Goal: Navigation & Orientation: Find specific page/section

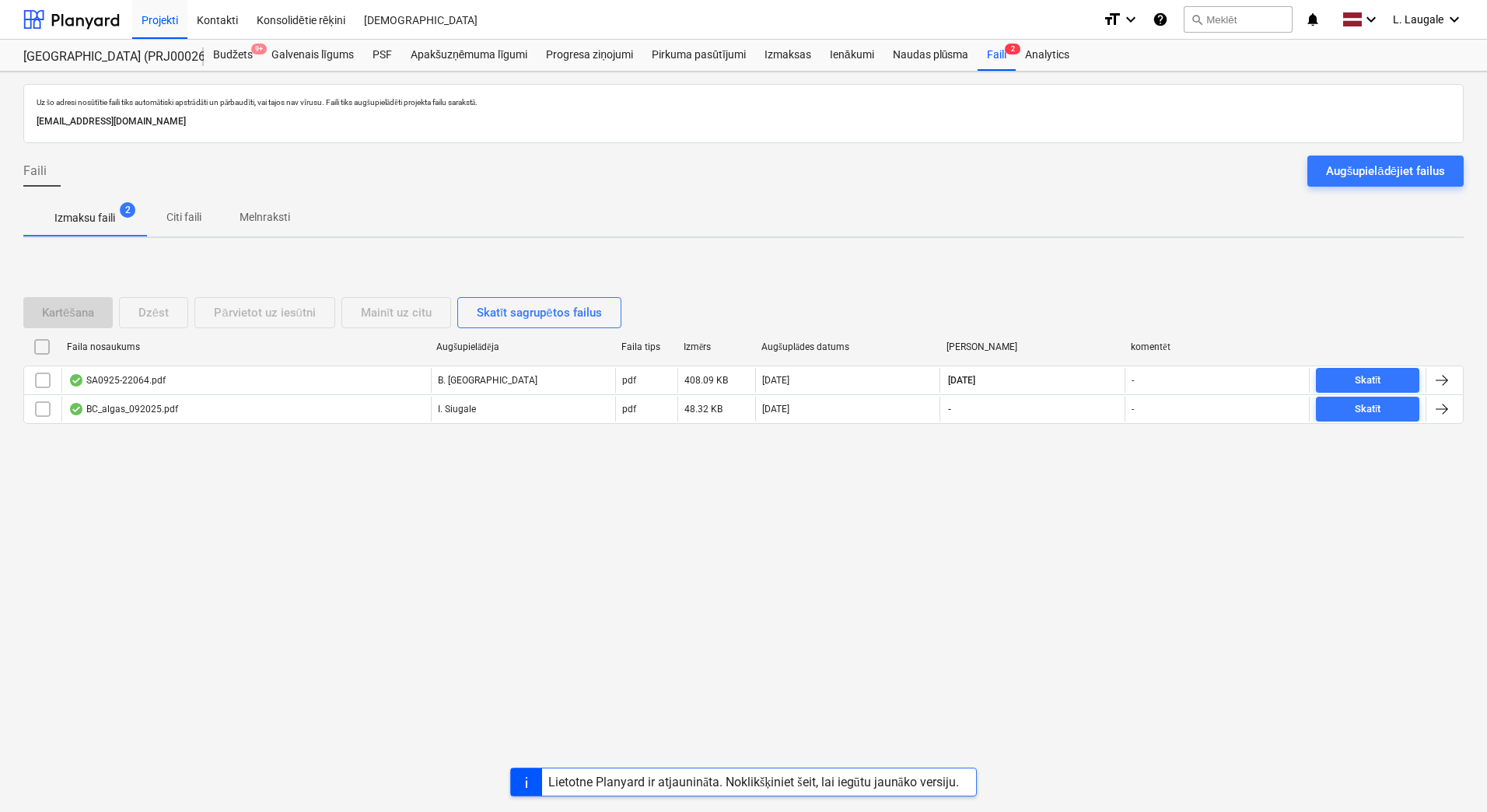
click at [245, 222] on p "Melnraksti" at bounding box center [264, 217] width 50 height 17
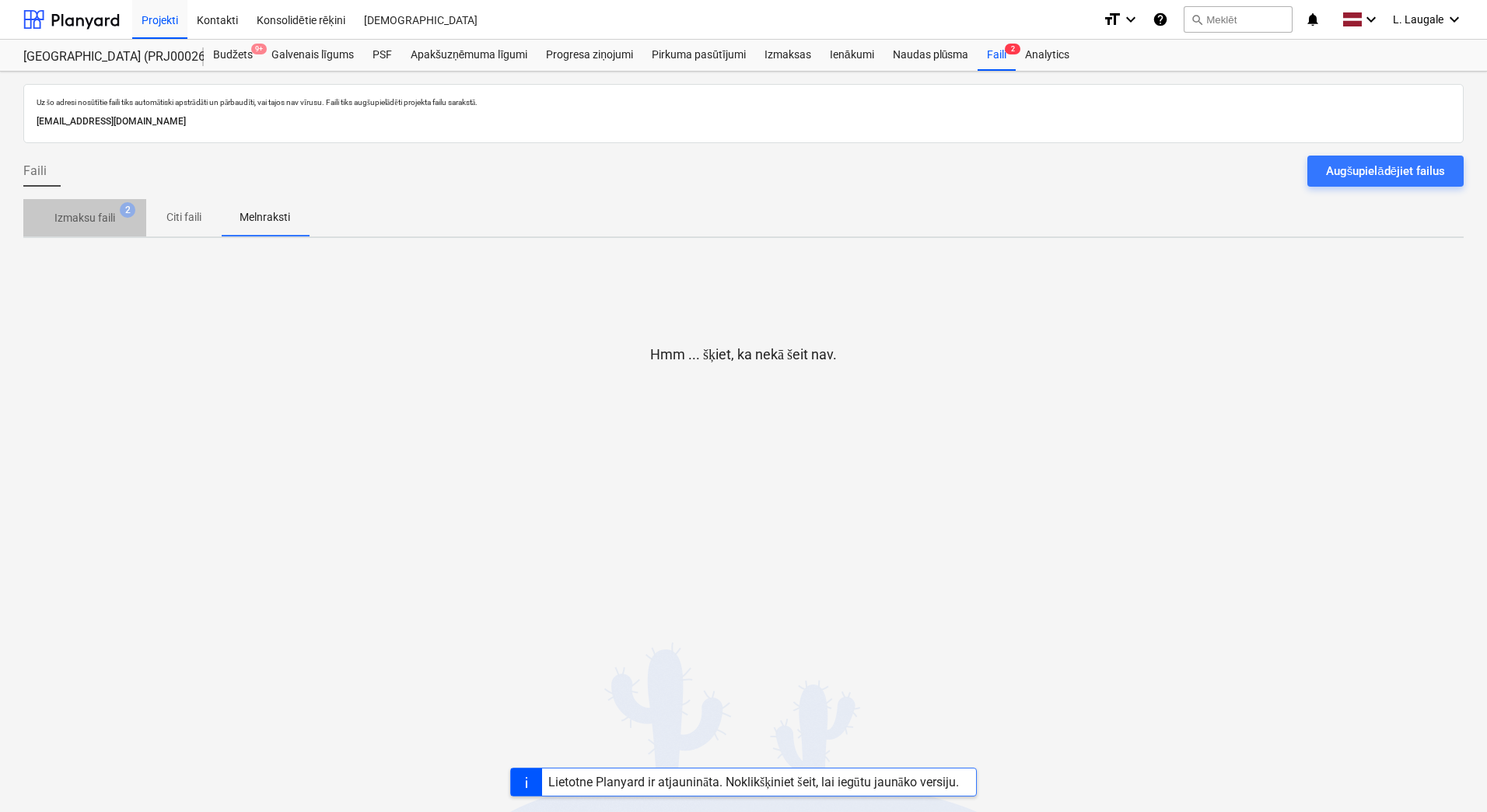
click at [99, 207] on span "Izmaksu faili 2" at bounding box center [85, 218] width 123 height 28
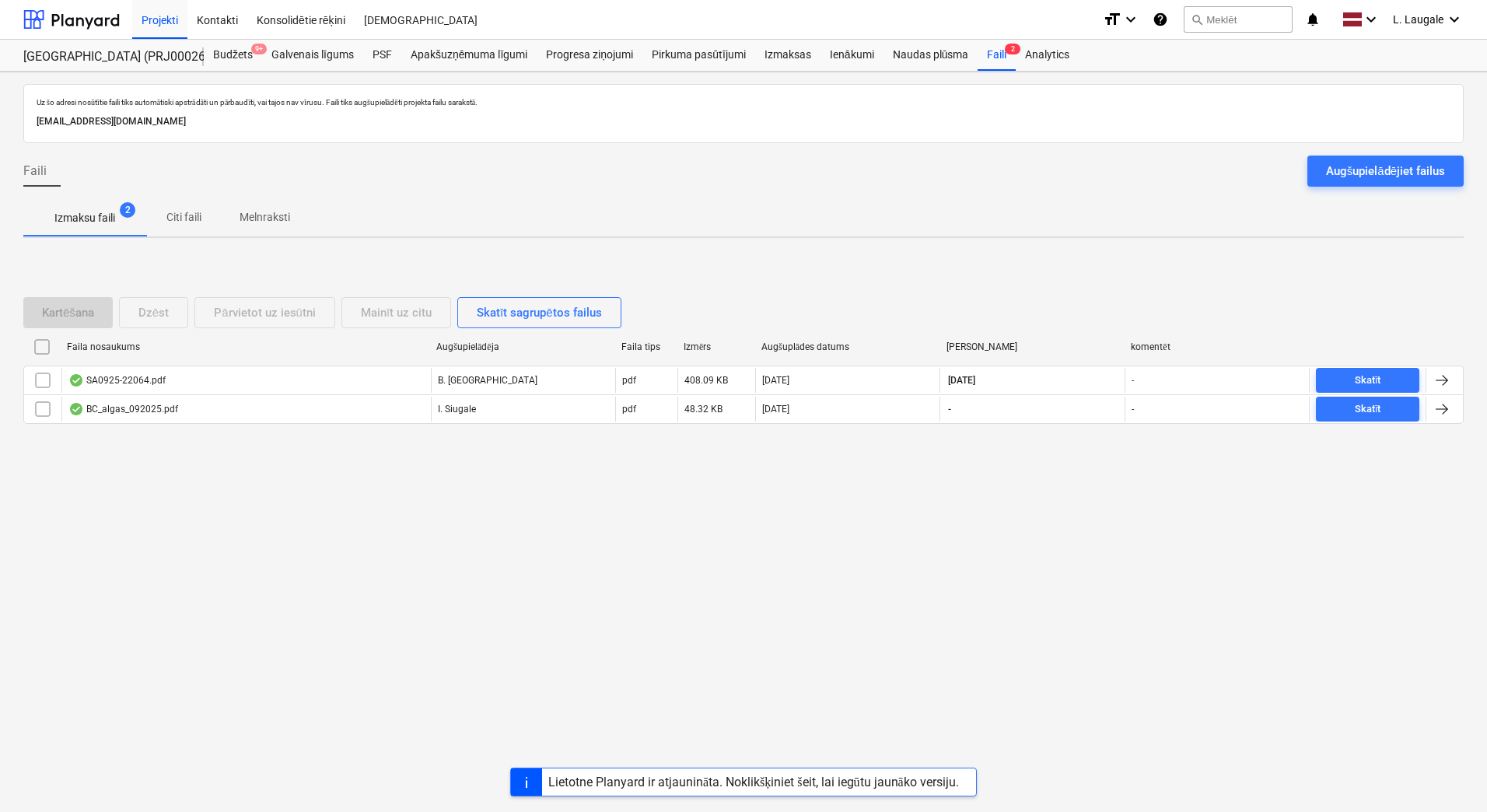
click at [276, 231] on button "Melnraksti" at bounding box center [265, 217] width 88 height 37
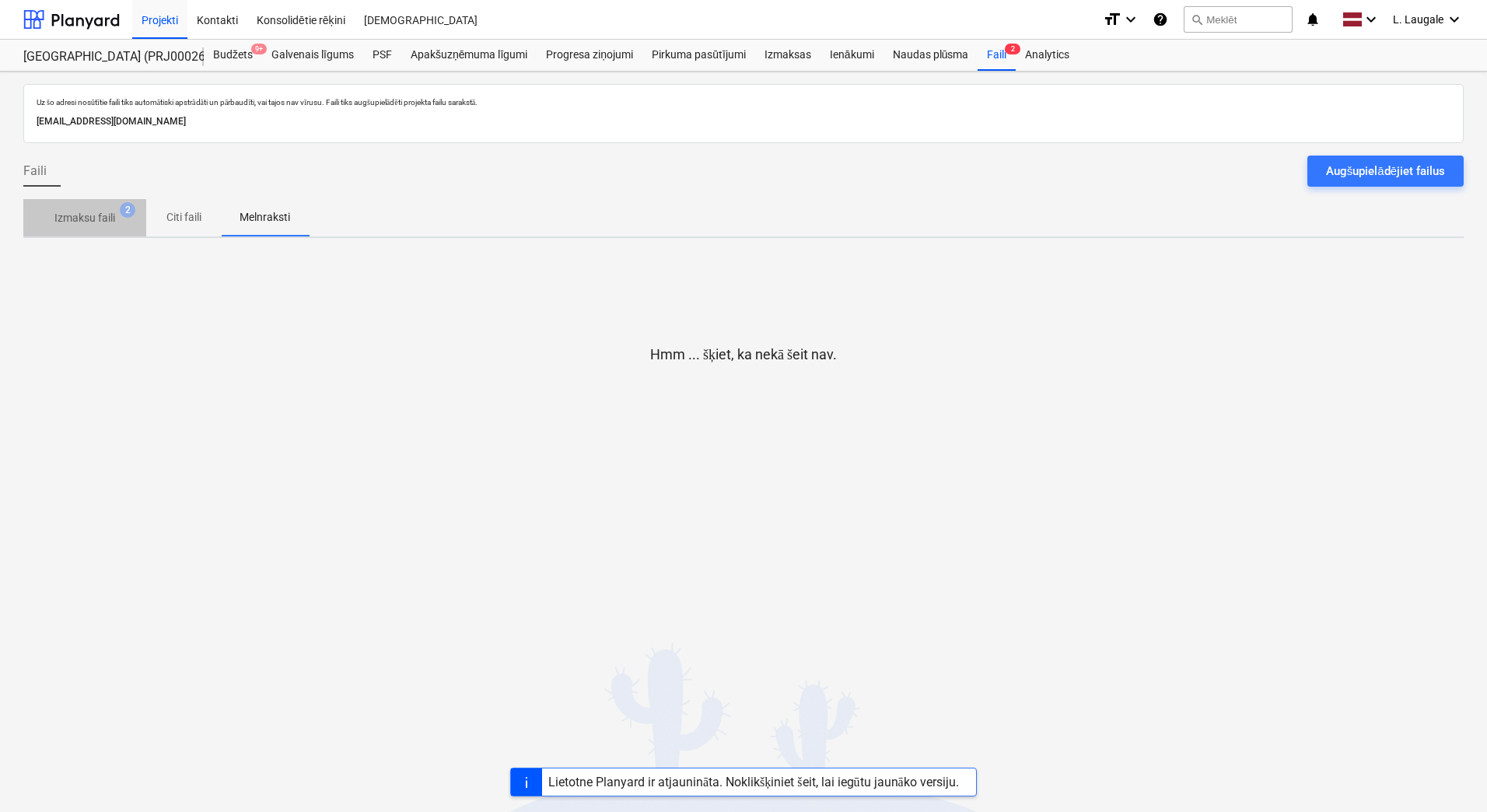
click at [102, 214] on p "Izmaksu faili" at bounding box center [84, 218] width 61 height 17
